Goal: Complete application form

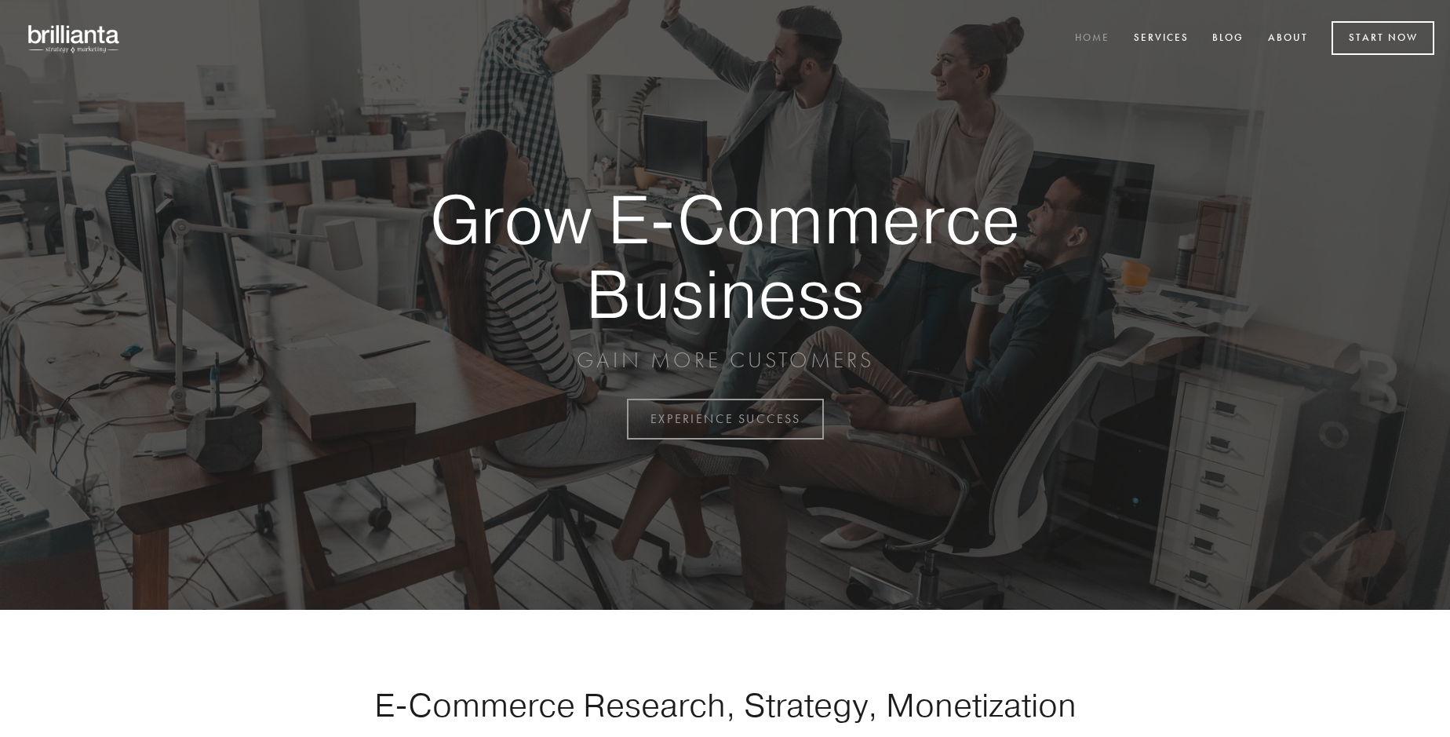
scroll to position [4112, 0]
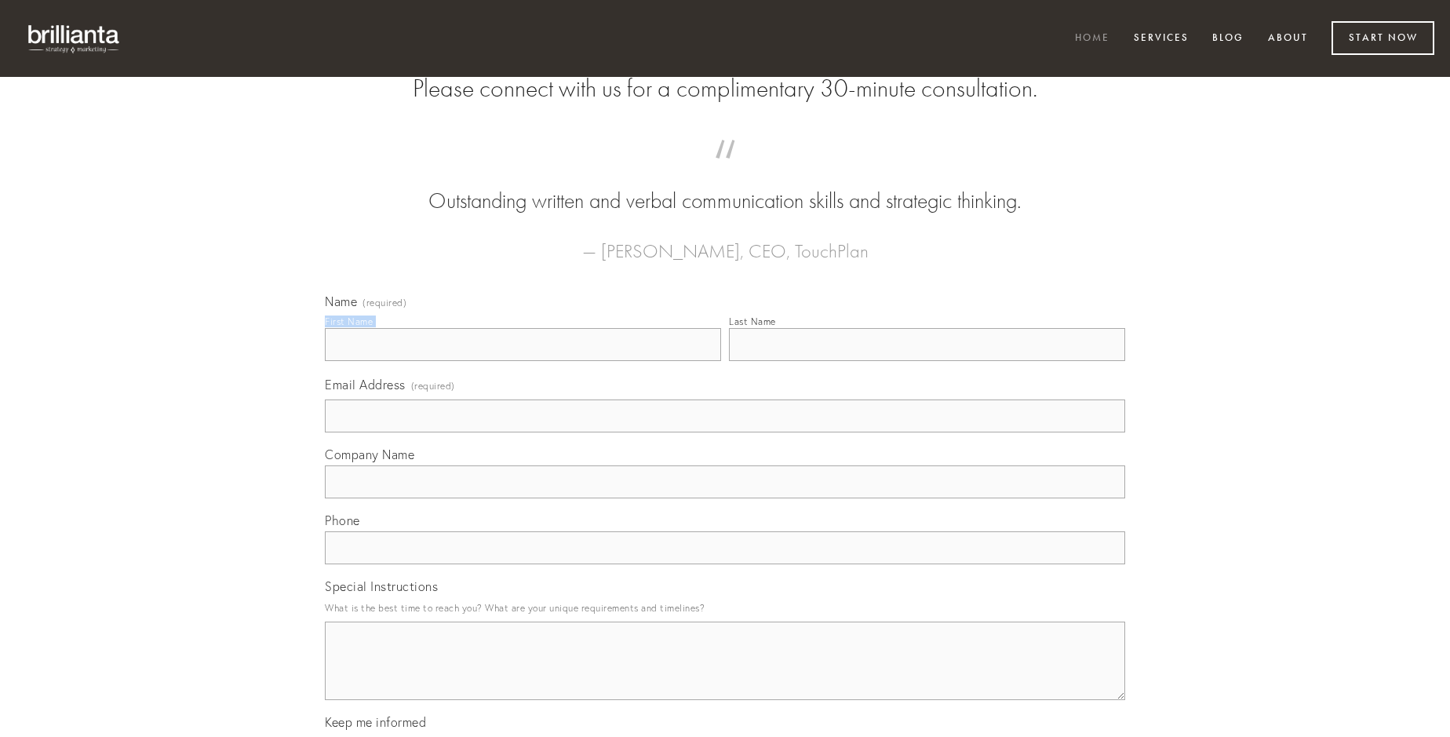
type input "[PERSON_NAME]"
click at [926, 361] on input "Last Name" at bounding box center [927, 344] width 396 height 33
type input "[PERSON_NAME]"
click at [725, 432] on input "Email Address (required)" at bounding box center [725, 415] width 800 height 33
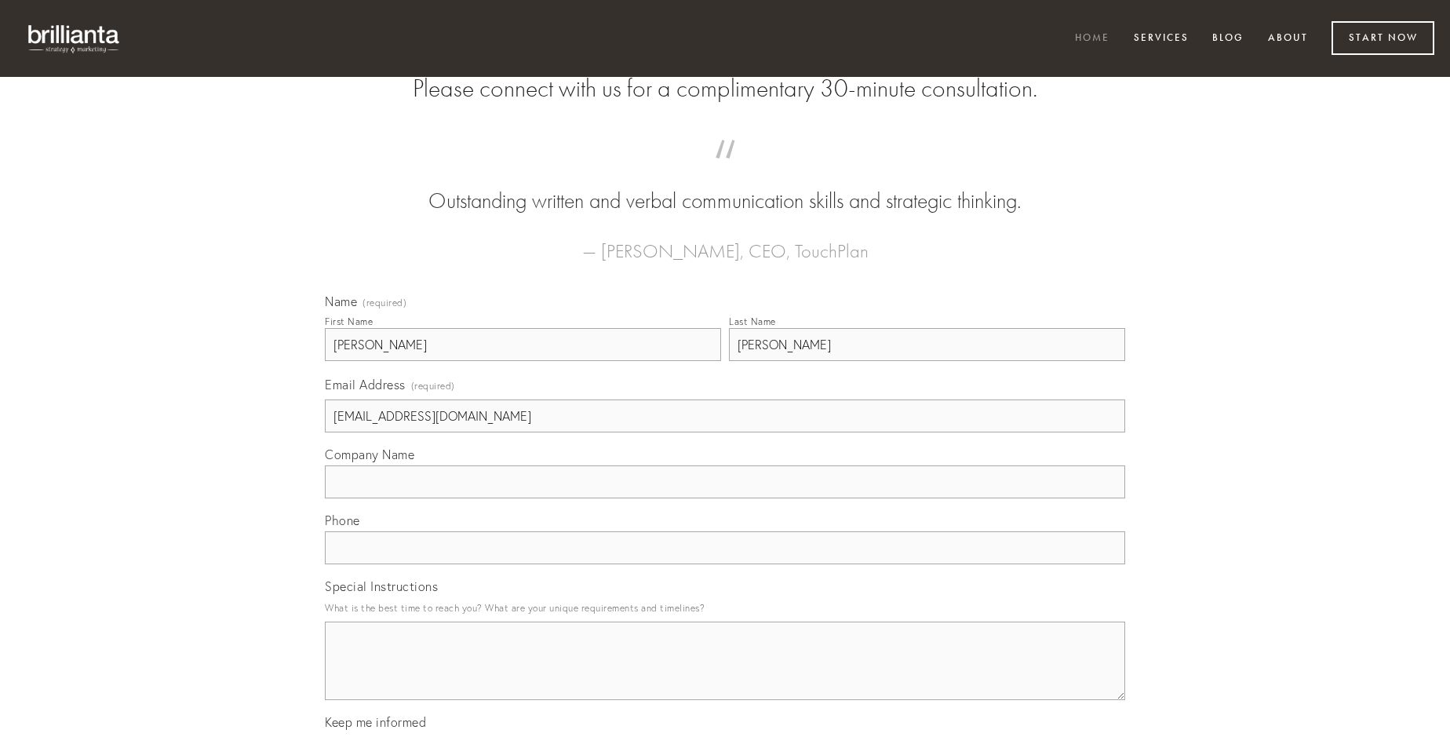
type input "[EMAIL_ADDRESS][DOMAIN_NAME]"
click at [725, 498] on input "Company Name" at bounding box center [725, 481] width 800 height 33
type input "amo"
click at [725, 564] on input "text" at bounding box center [725, 547] width 800 height 33
click at [725, 675] on textarea "Special Instructions" at bounding box center [725, 660] width 800 height 78
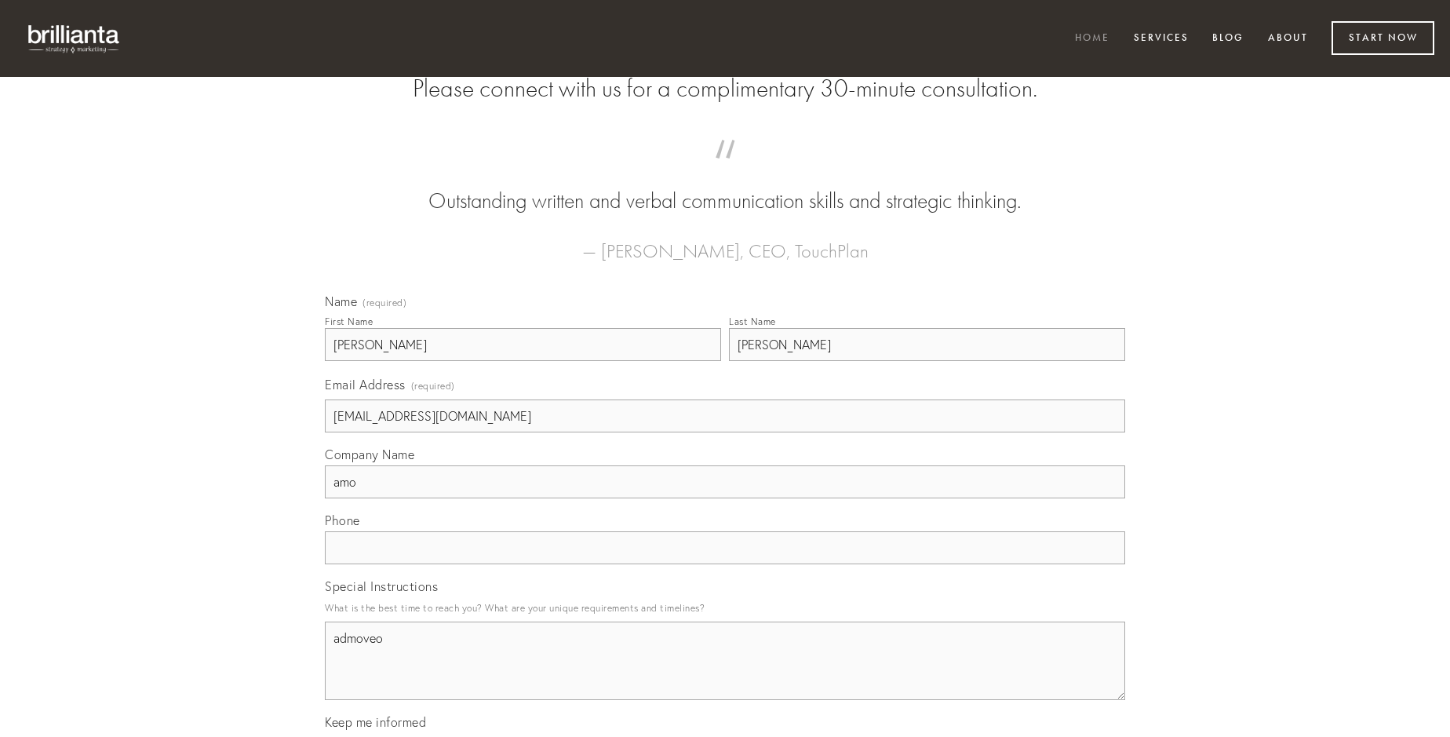
type textarea "admoveo"
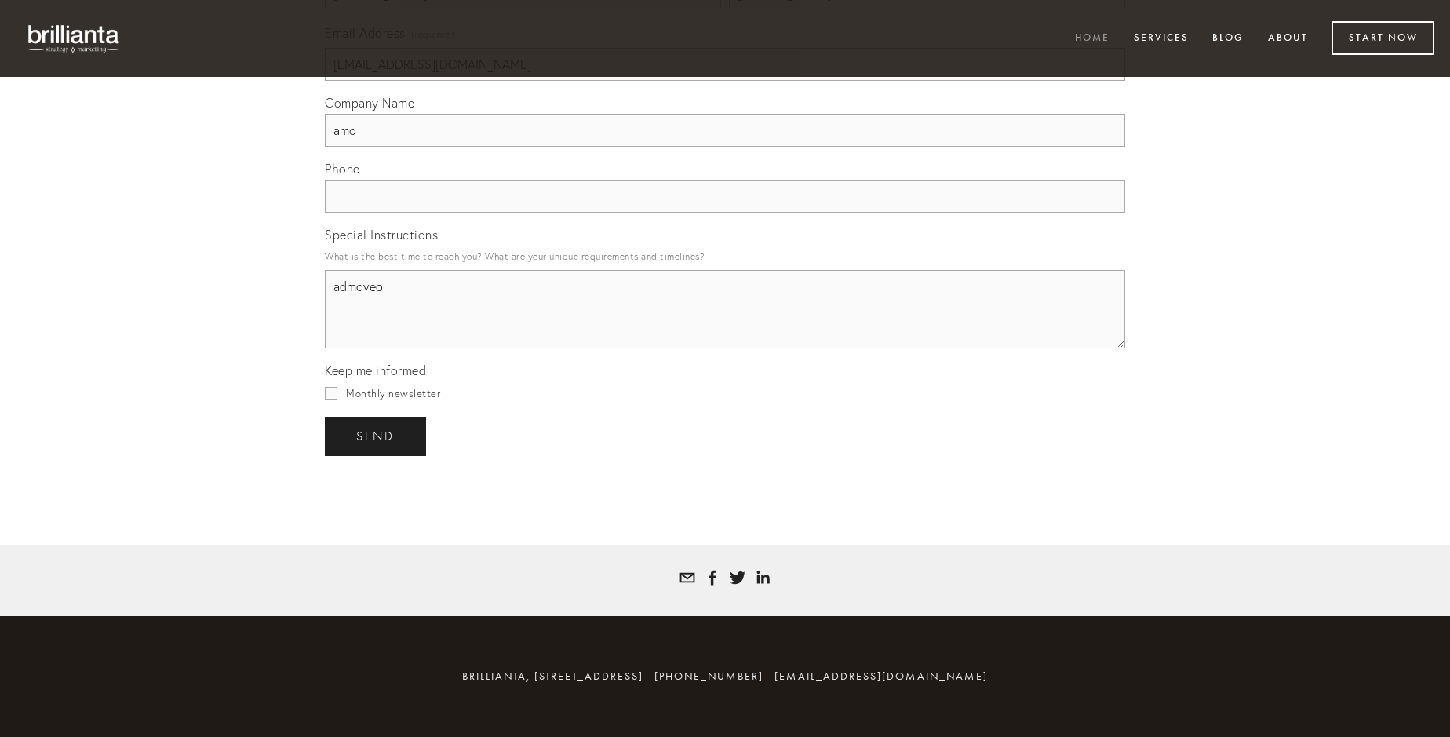
click at [377, 435] on span "send" at bounding box center [375, 436] width 38 height 14
